Goal: Check status

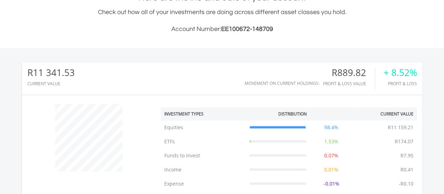
scroll to position [67, 133]
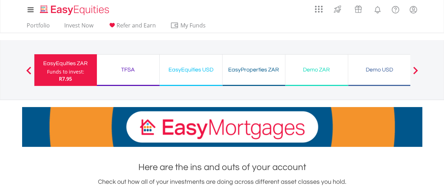
scroll to position [169, 0]
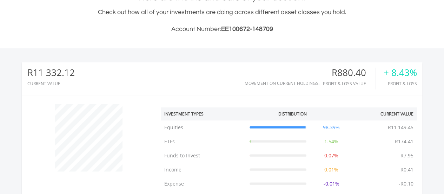
scroll to position [67, 133]
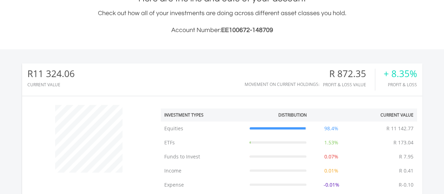
scroll to position [169, 0]
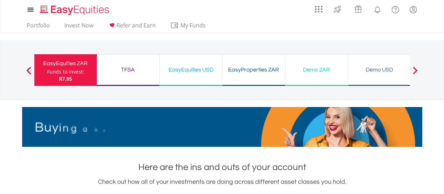
scroll to position [168, 0]
